Goal: Information Seeking & Learning: Find specific fact

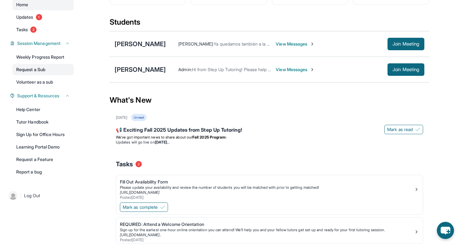
scroll to position [43, 0]
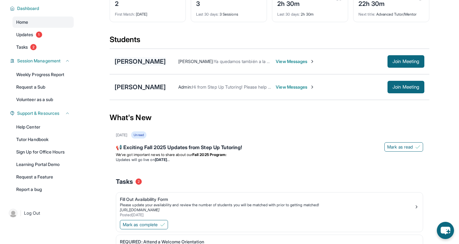
click at [134, 63] on div "[PERSON_NAME]" at bounding box center [140, 61] width 51 height 9
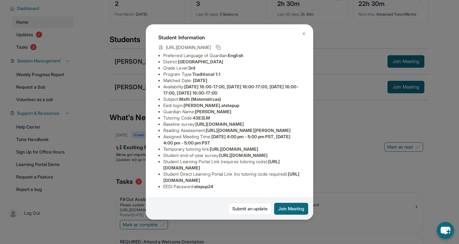
scroll to position [98, 0]
click at [352, 129] on div "[PERSON_NAME] Guardian: [PERSON_NAME] Student Information [URL][DOMAIN_NAME] Pr…" at bounding box center [229, 122] width 459 height 244
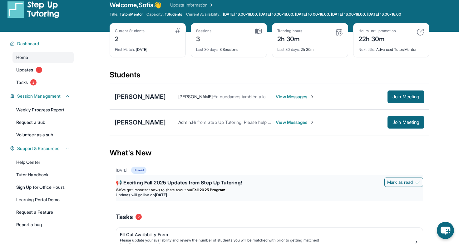
scroll to position [0, 0]
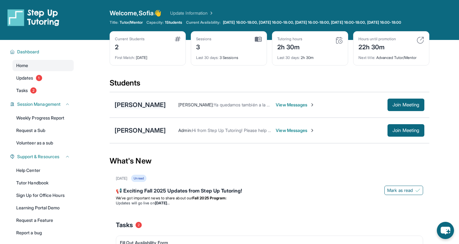
click at [141, 109] on div "[PERSON_NAME]" at bounding box center [140, 105] width 51 height 9
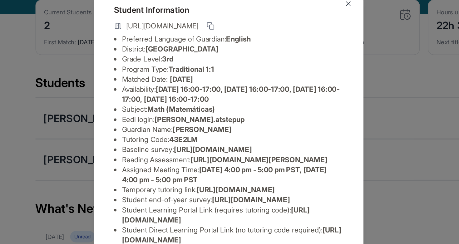
scroll to position [98, 0]
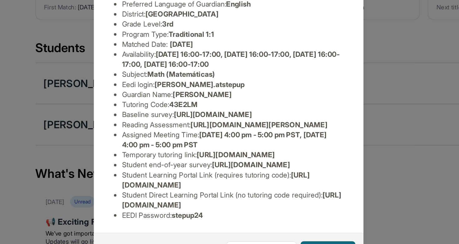
click at [254, 166] on span "[URL][DOMAIN_NAME]" at bounding box center [221, 165] width 117 height 12
drag, startPoint x: 164, startPoint y: 168, endPoint x: 277, endPoint y: 167, distance: 113.4
click at [277, 167] on li "Student Learning Portal Link (requires tutoring code) : [URL][DOMAIN_NAME]" at bounding box center [231, 165] width 137 height 12
copy span "[URL][DOMAIN_NAME]"
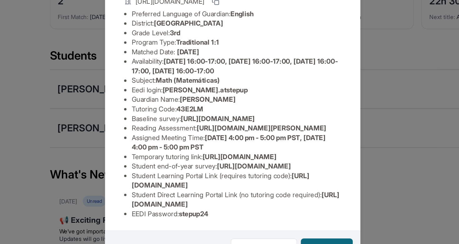
click at [275, 171] on li "Student Learning Portal Link (requires tutoring code) : [URL][DOMAIN_NAME]" at bounding box center [231, 165] width 137 height 12
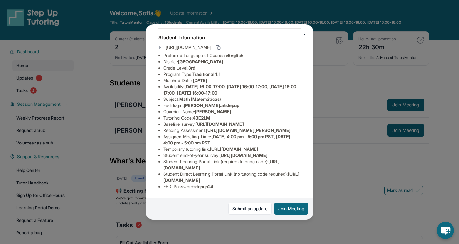
scroll to position [98, 0]
drag, startPoint x: 218, startPoint y: 187, endPoint x: 197, endPoint y: 187, distance: 20.6
click at [197, 187] on li "EEDI Password : stepup24" at bounding box center [231, 187] width 137 height 6
copy span "stepup24"
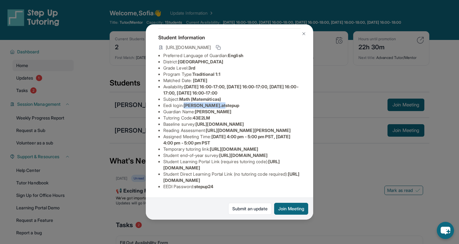
drag, startPoint x: 187, startPoint y: 90, endPoint x: 231, endPoint y: 88, distance: 44.4
click at [231, 102] on li "Eedi login : [PERSON_NAME].atstepup" at bounding box center [231, 105] width 137 height 6
copy span "[PERSON_NAME].atstepup"
drag, startPoint x: 197, startPoint y: 187, endPoint x: 222, endPoint y: 187, distance: 25.3
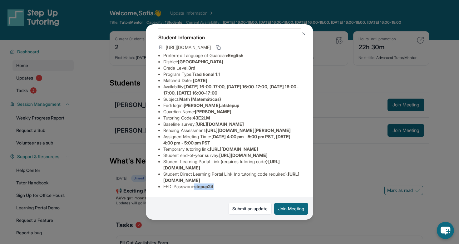
click at [222, 187] on li "EEDI Password : stepup24" at bounding box center [231, 187] width 137 height 6
copy span "stepup24"
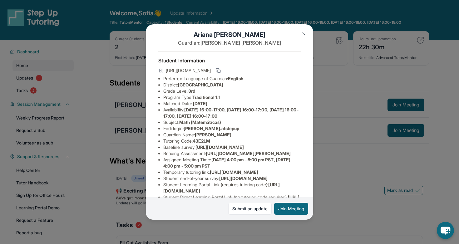
scroll to position [0, 0]
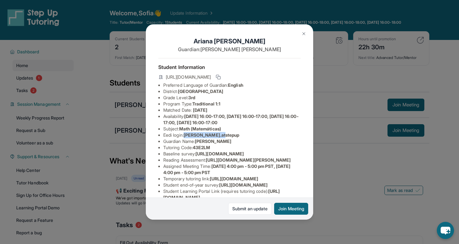
drag, startPoint x: 187, startPoint y: 136, endPoint x: 226, endPoint y: 136, distance: 38.7
click at [226, 136] on li "Eedi login : [PERSON_NAME].atstepup" at bounding box center [231, 135] width 137 height 6
copy span "[PERSON_NAME].atstepup"
click at [304, 33] on img at bounding box center [303, 33] width 5 height 5
